Goal: Communication & Community: Share content

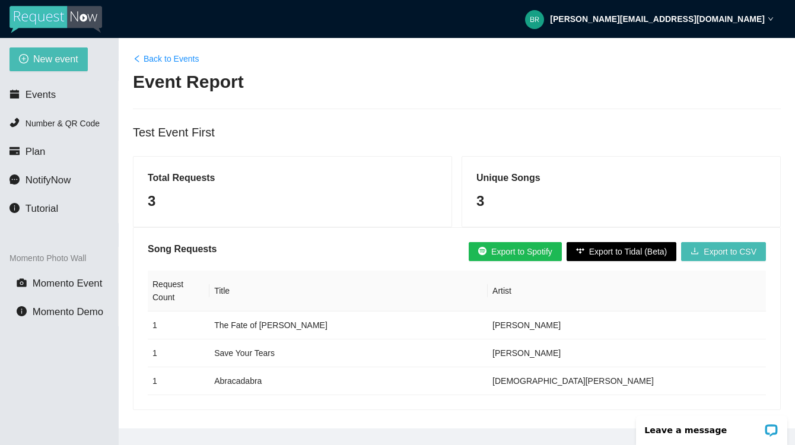
click at [155, 56] on link "Back to Events" at bounding box center [166, 58] width 66 height 13
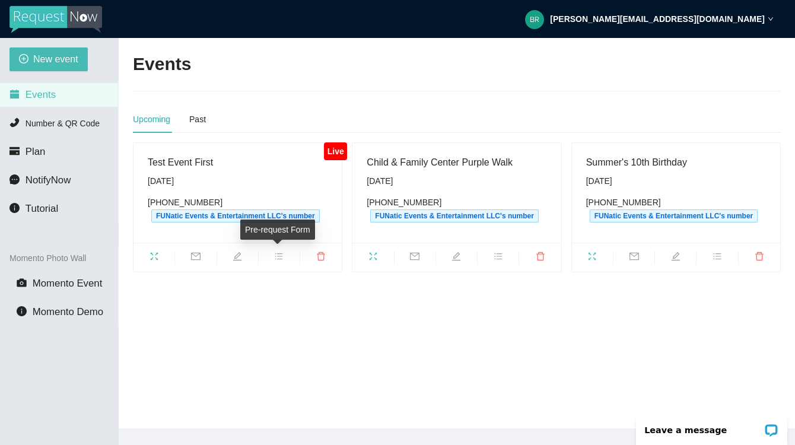
click at [279, 254] on icon "bars" at bounding box center [278, 255] width 9 height 9
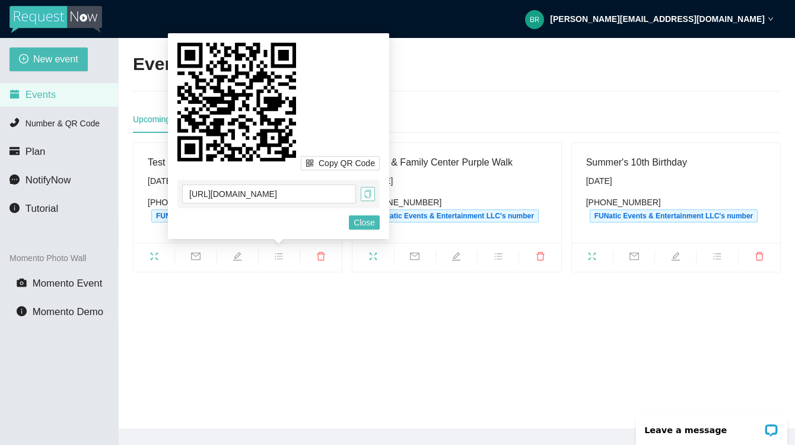
click at [367, 192] on icon "copy" at bounding box center [367, 194] width 7 height 8
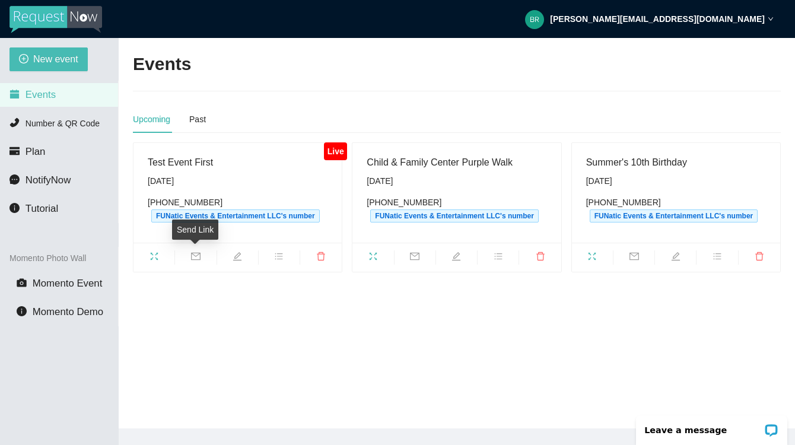
click at [196, 256] on icon "mail" at bounding box center [195, 256] width 9 height 8
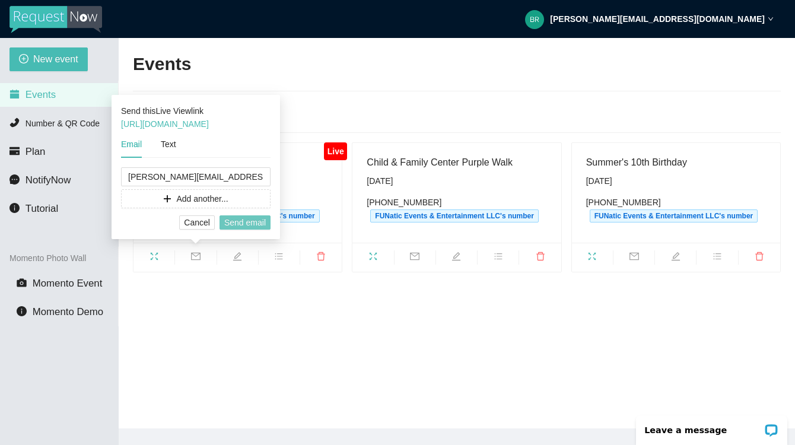
click at [249, 218] on span "Send email" at bounding box center [245, 222] width 42 height 13
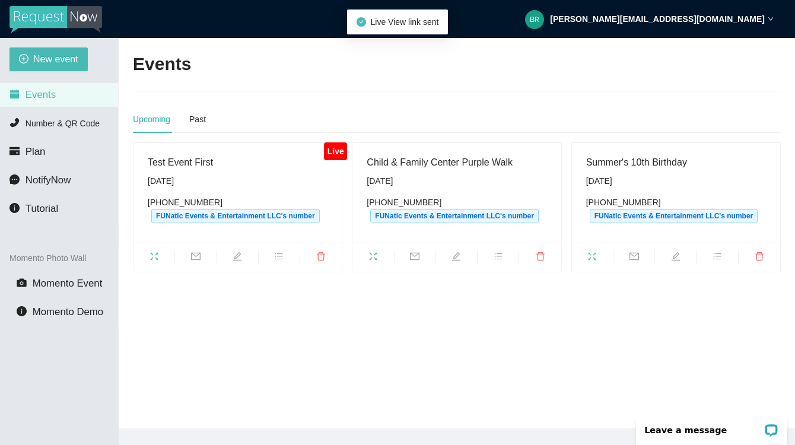
click at [193, 257] on icon "mail" at bounding box center [195, 255] width 9 height 9
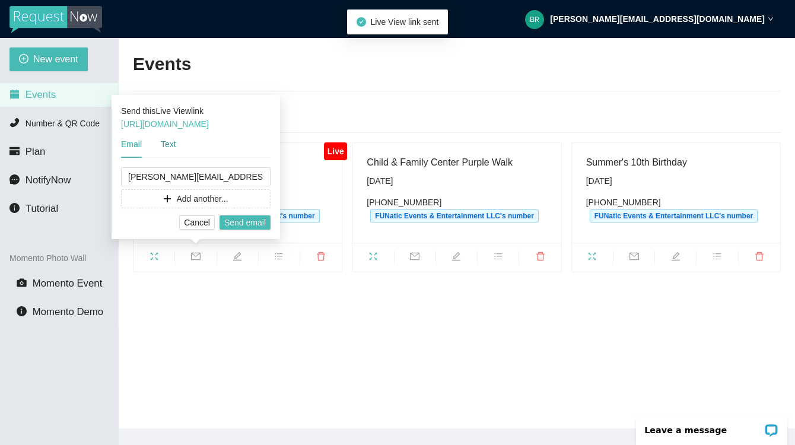
click at [167, 144] on div "Text" at bounding box center [168, 144] width 15 height 13
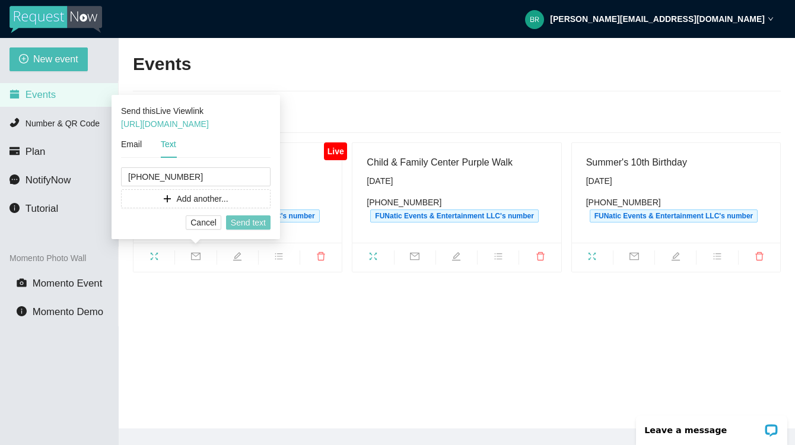
click at [242, 220] on span "Send text" at bounding box center [248, 222] width 35 height 13
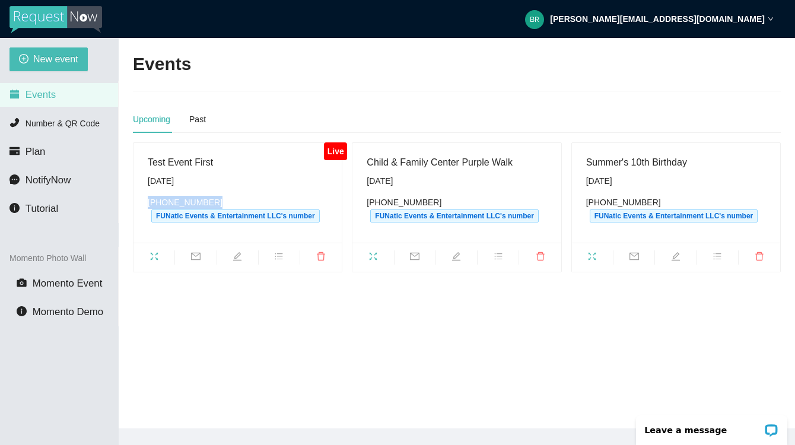
drag, startPoint x: 212, startPoint y: 200, endPoint x: 148, endPoint y: 203, distance: 64.7
click at [148, 203] on div "[PHONE_NUMBER] FUNatic Events & Entertainment LLC's number" at bounding box center [238, 209] width 180 height 27
copy div "[PHONE_NUMBER]"
click at [159, 256] on span "fullscreen" at bounding box center [153, 257] width 41 height 13
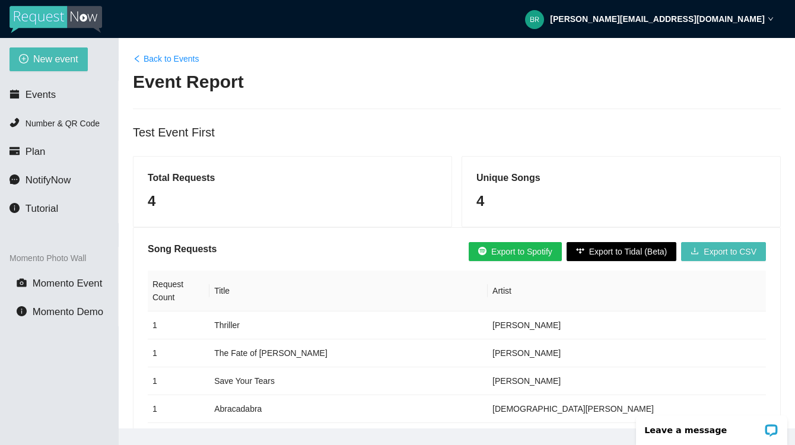
click at [527, 251] on span "Export to Spotify" at bounding box center [521, 251] width 61 height 13
